Goal: Task Accomplishment & Management: Manage account settings

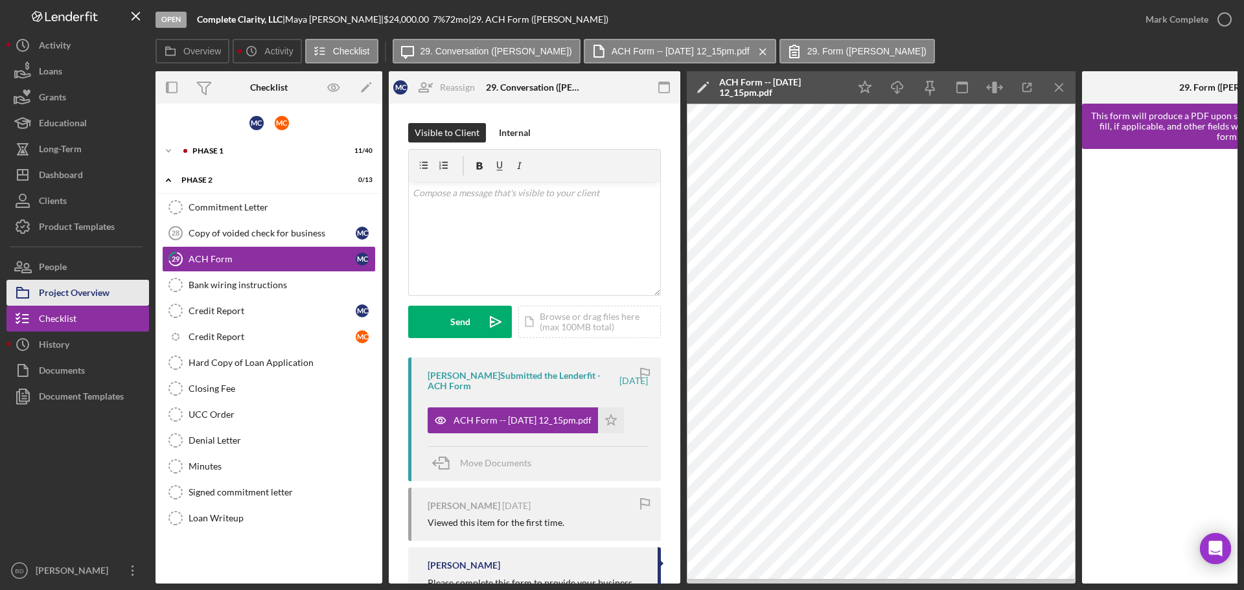
click at [87, 301] on div "Project Overview" at bounding box center [74, 294] width 71 height 29
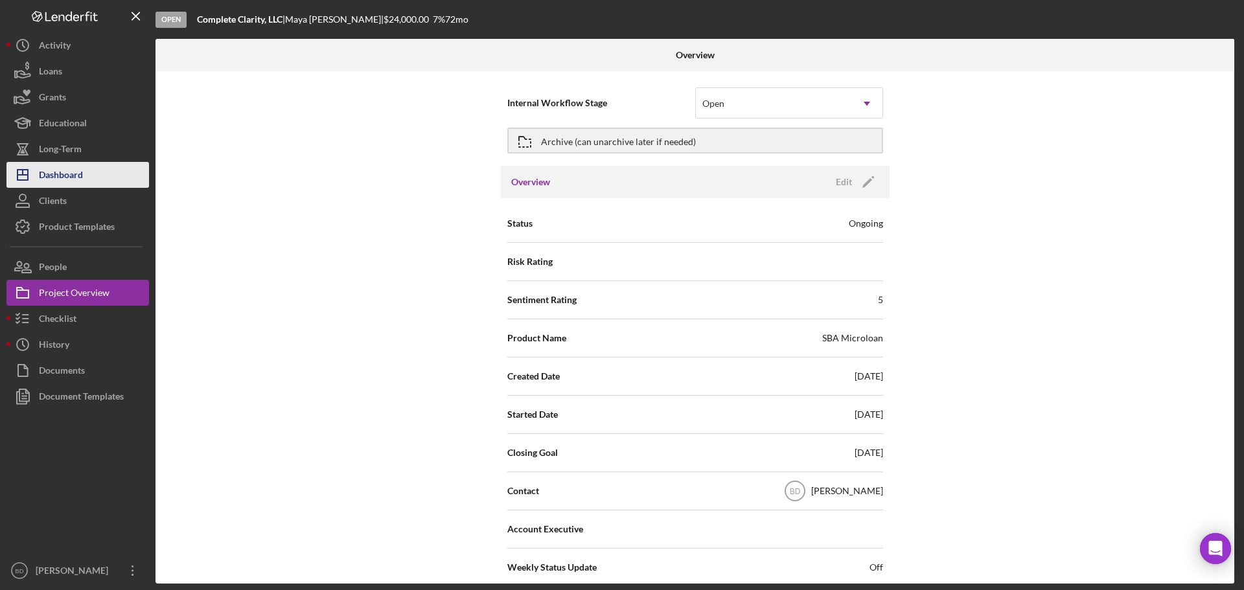
click at [66, 177] on div "Dashboard" at bounding box center [61, 176] width 44 height 29
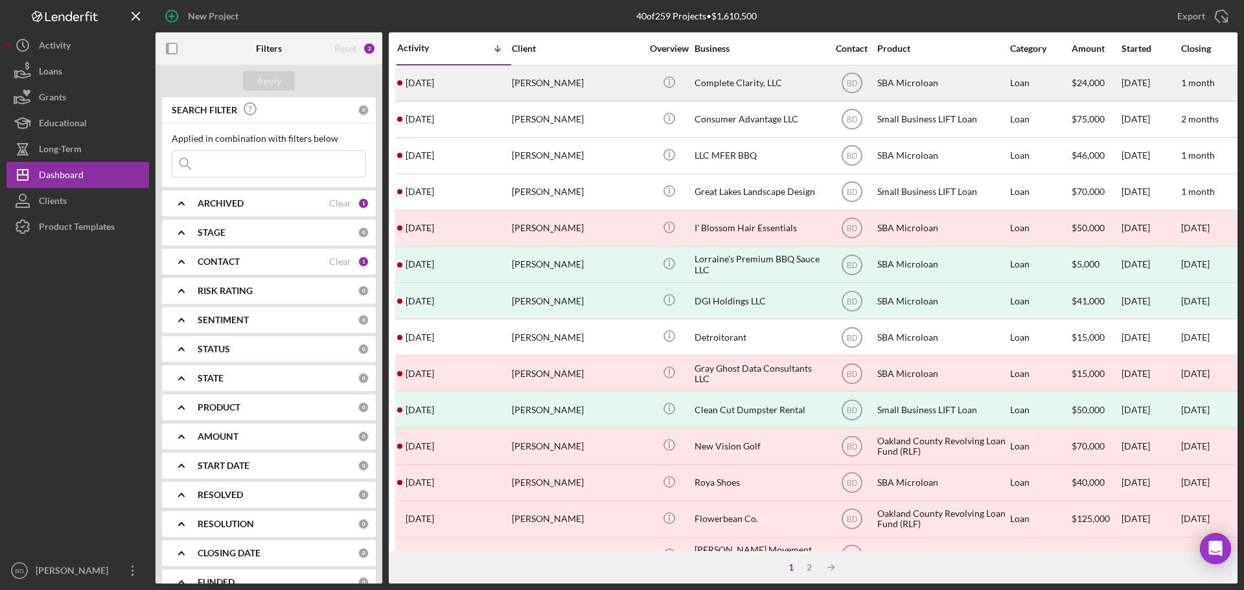
click at [522, 87] on div "[PERSON_NAME]" at bounding box center [577, 83] width 130 height 34
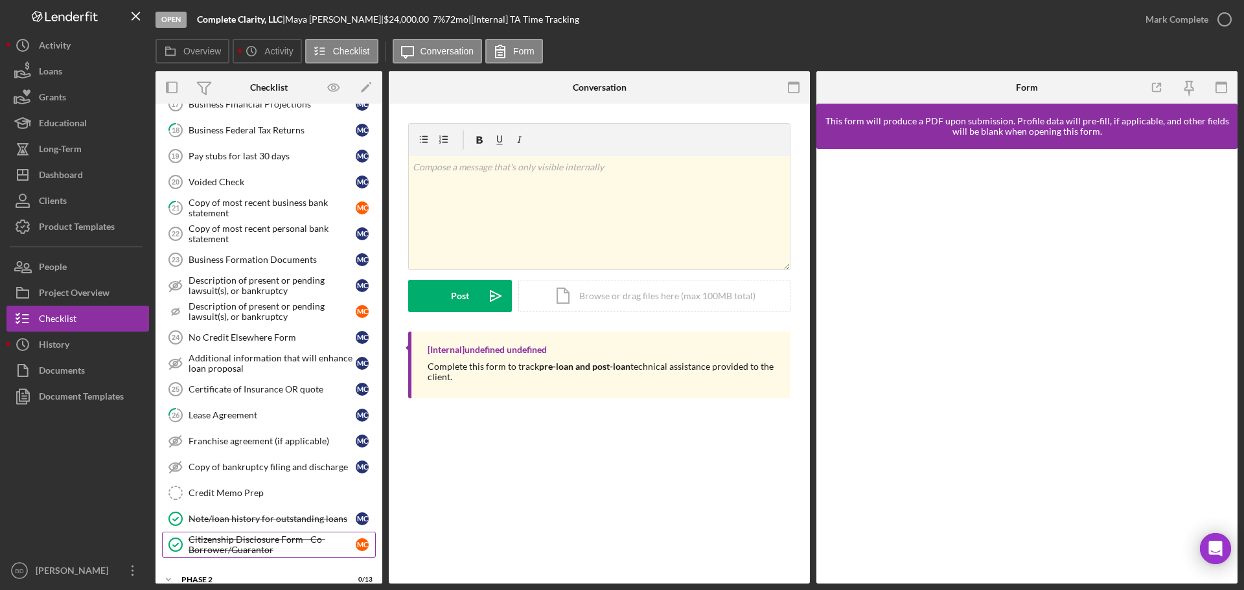
scroll to position [660, 0]
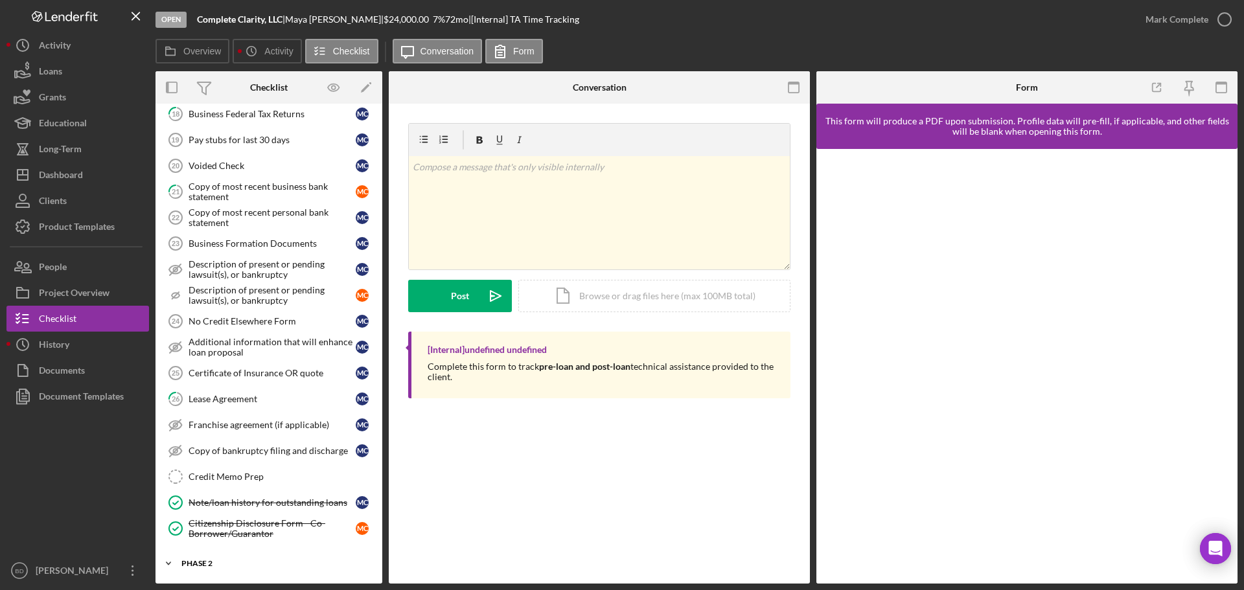
click at [190, 556] on div "Icon/Expander Phase 2 0 / 13" at bounding box center [268, 564] width 227 height 26
click at [192, 563] on div "Phase 2" at bounding box center [273, 564] width 185 height 8
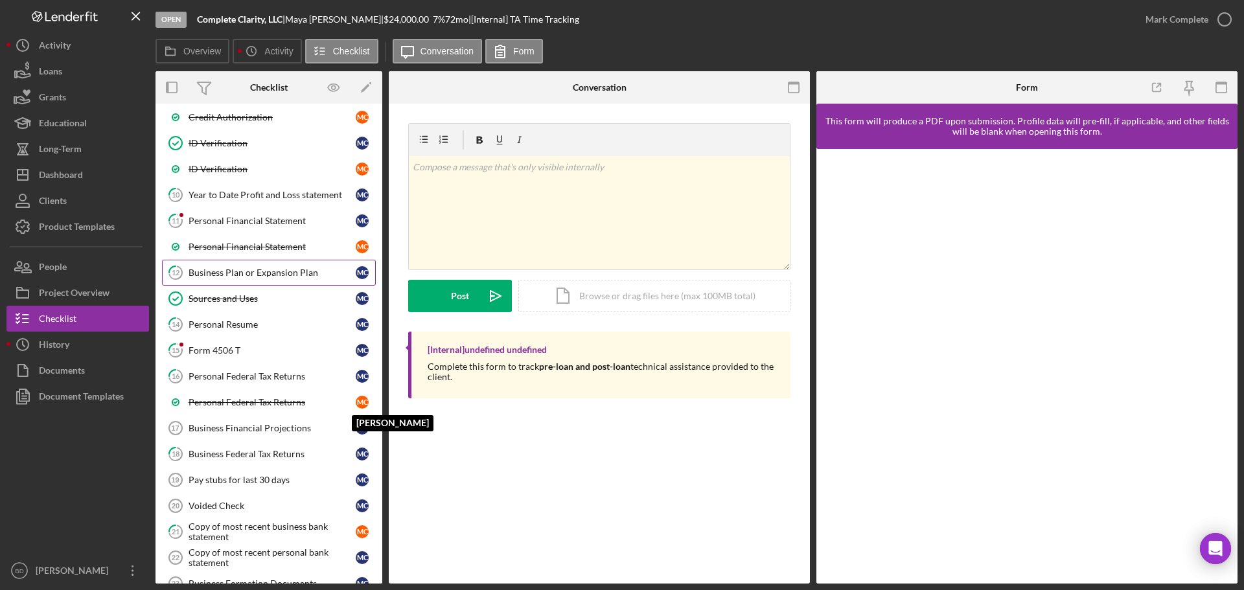
scroll to position [0, 0]
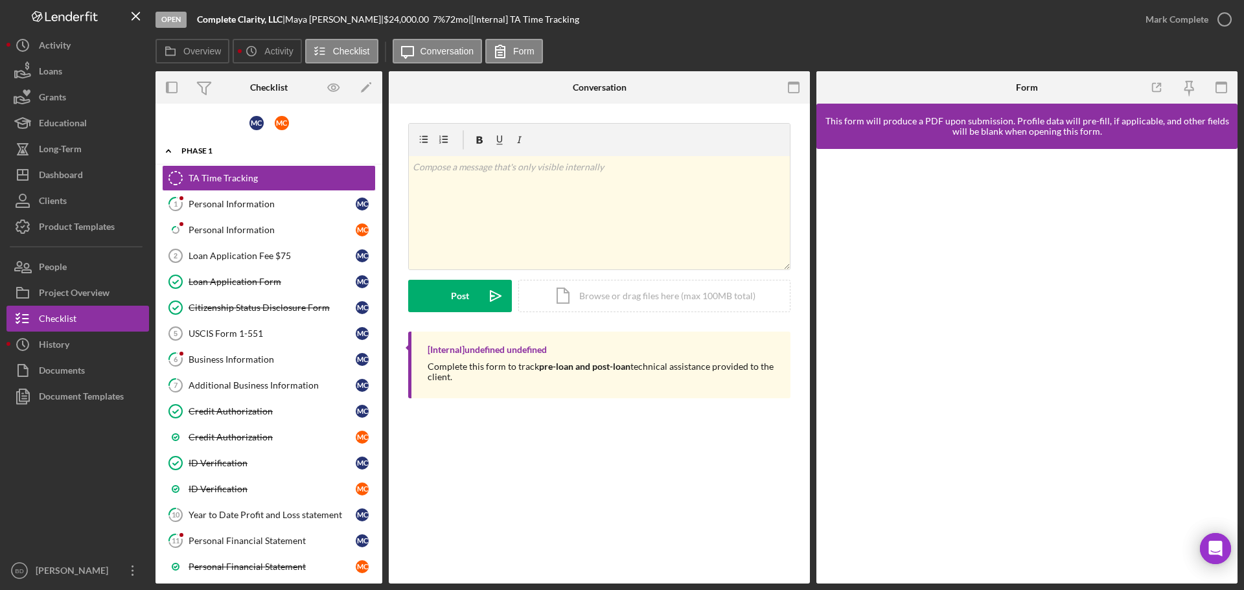
click at [216, 152] on div "Phase 1" at bounding box center [273, 151] width 185 height 8
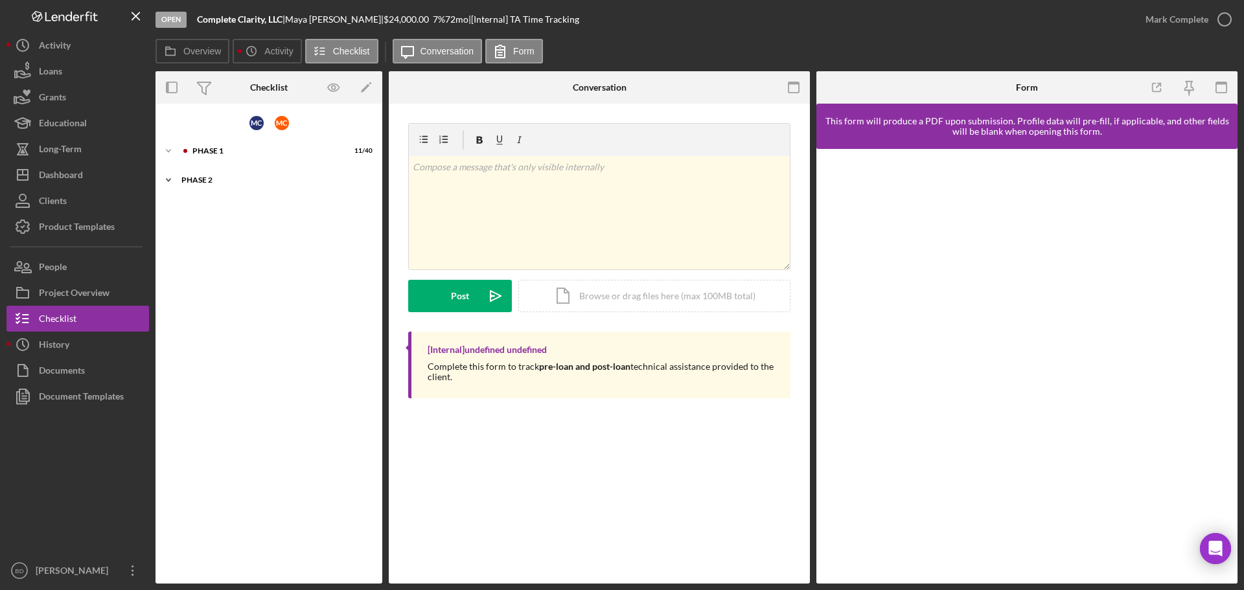
click at [196, 178] on div "Phase 2" at bounding box center [273, 180] width 185 height 8
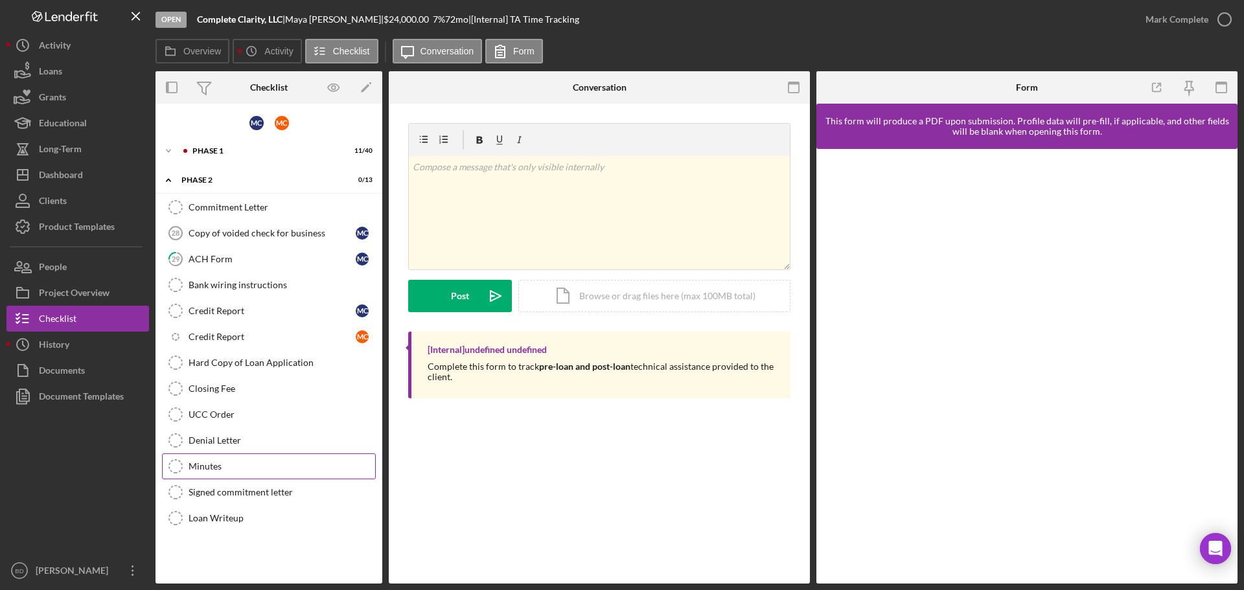
click at [212, 471] on div "Minutes" at bounding box center [281, 466] width 187 height 10
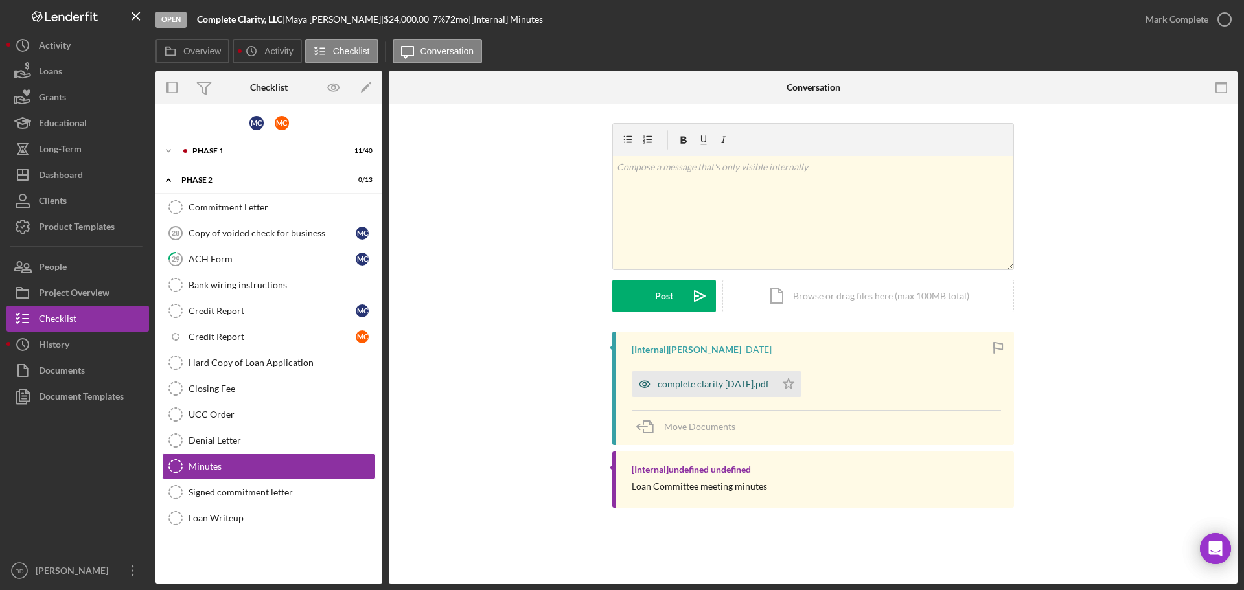
click at [698, 381] on div "complete clarity [DATE].pdf" at bounding box center [712, 384] width 111 height 10
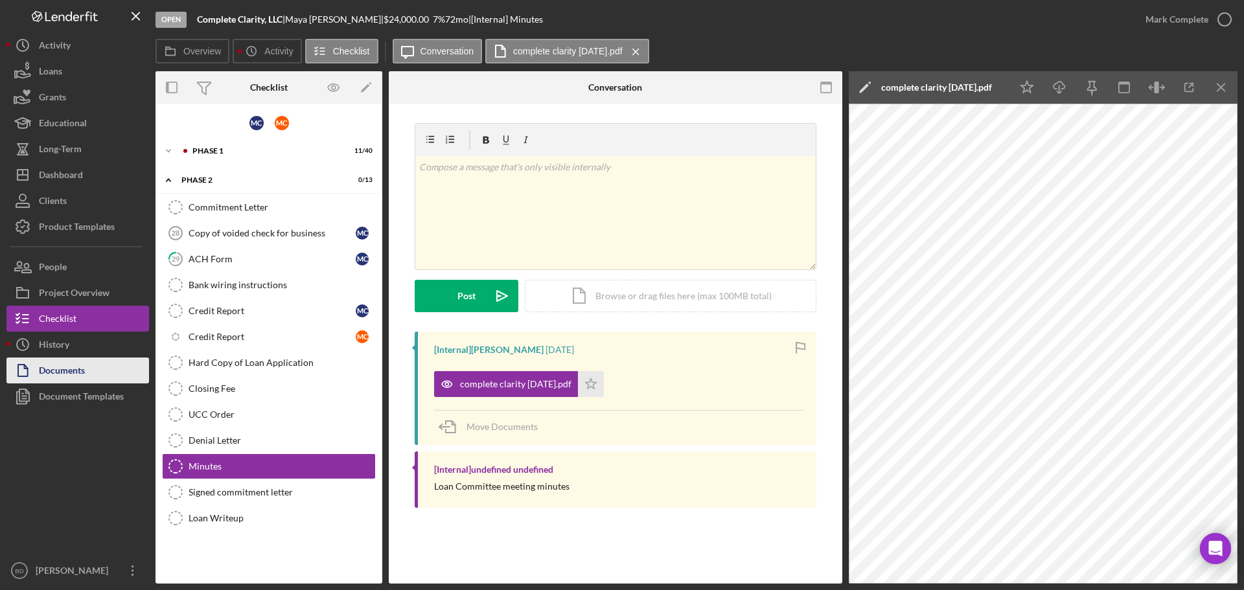
click at [87, 377] on button "Documents" at bounding box center [77, 371] width 142 height 26
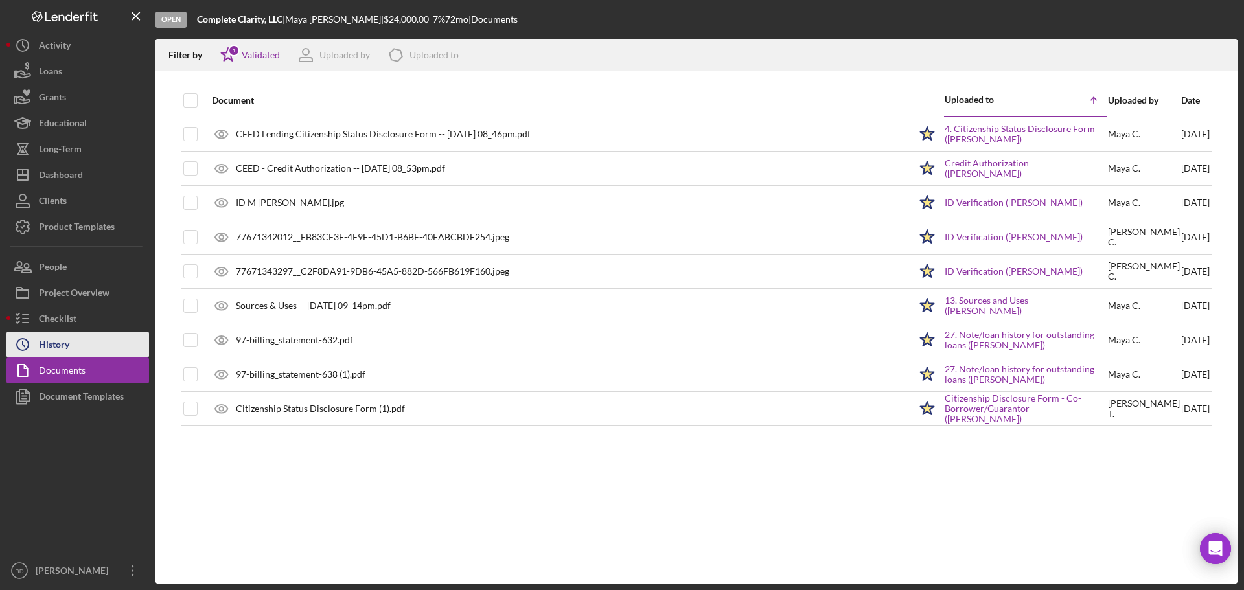
click at [62, 352] on div "History" at bounding box center [54, 346] width 30 height 29
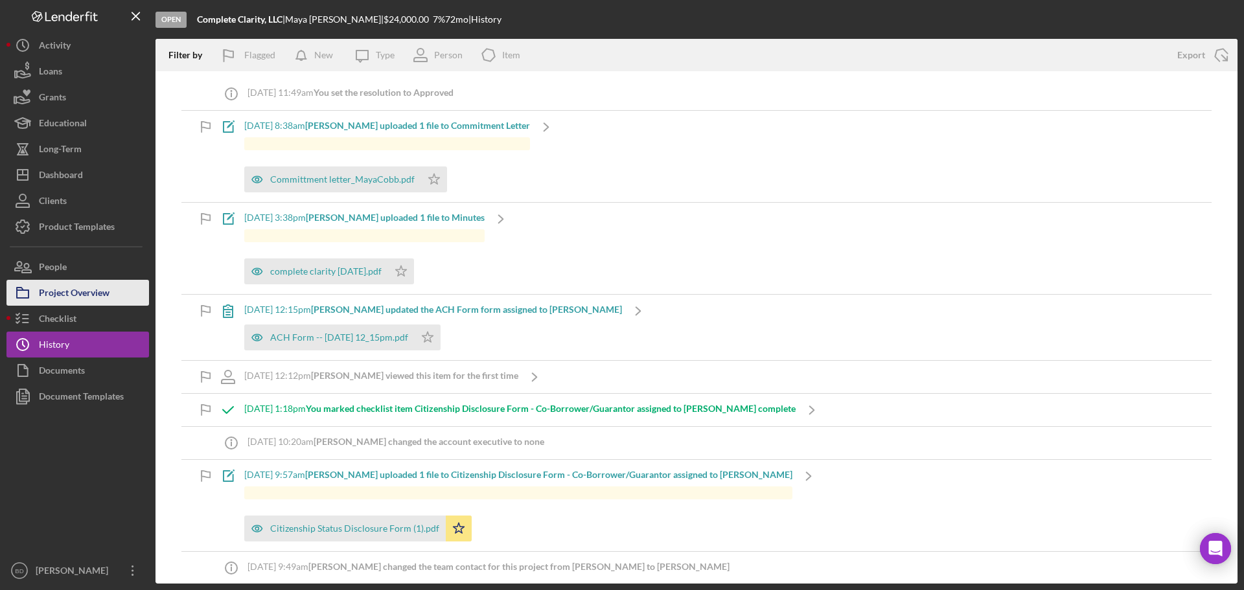
click at [65, 300] on div "Project Overview" at bounding box center [74, 294] width 71 height 29
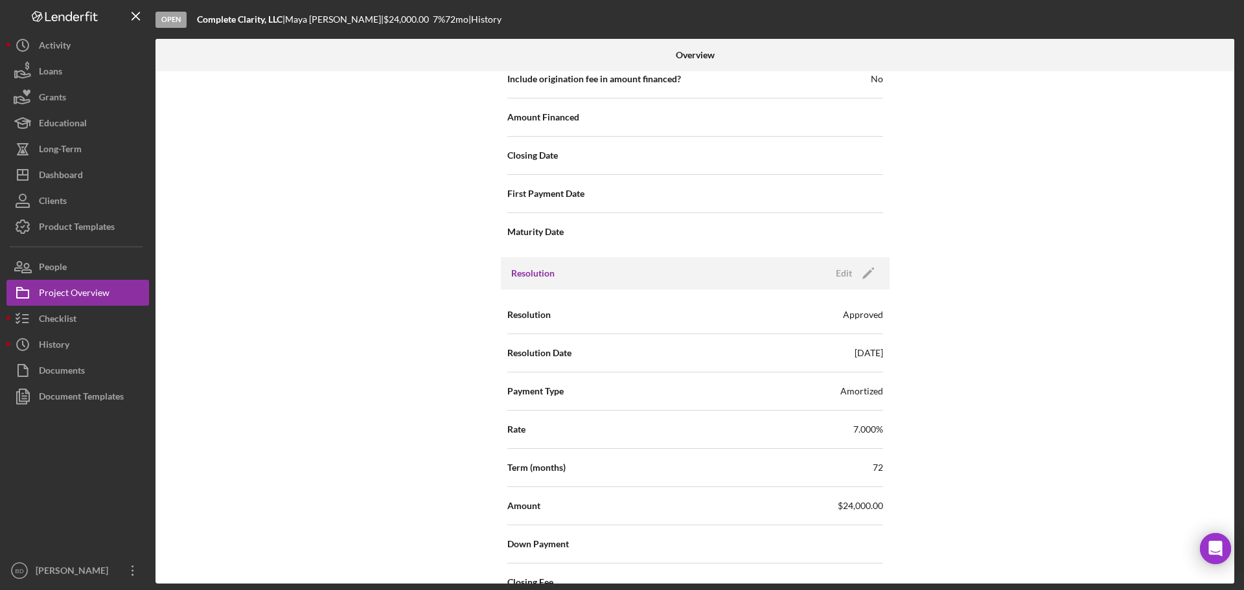
scroll to position [1538, 0]
